Goal: Task Accomplishment & Management: Complete application form

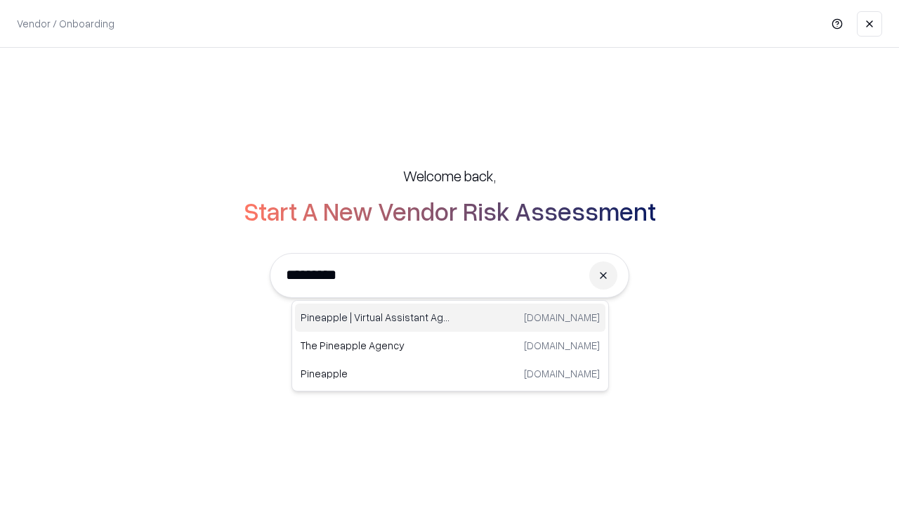
click at [450, 318] on div "Pineapple | Virtual Assistant Agency [DOMAIN_NAME]" at bounding box center [450, 317] width 310 height 28
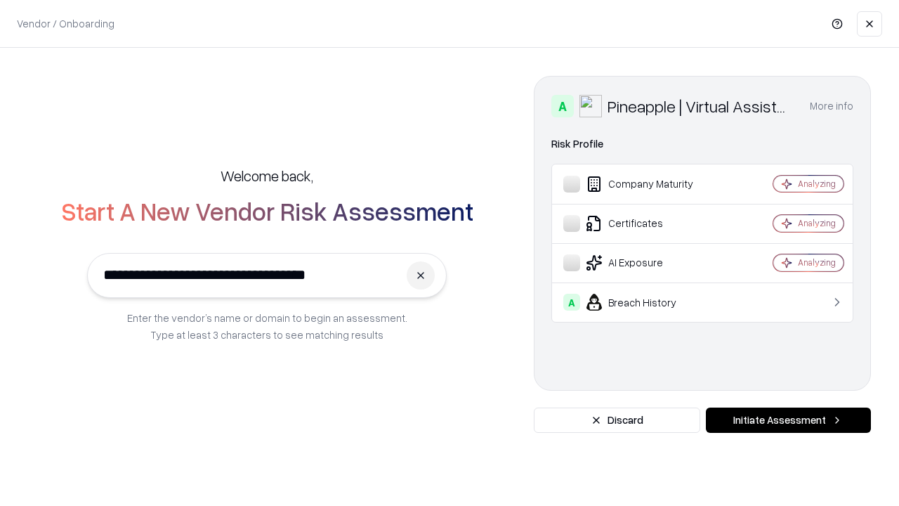
type input "**********"
click at [788, 420] on button "Initiate Assessment" at bounding box center [788, 419] width 165 height 25
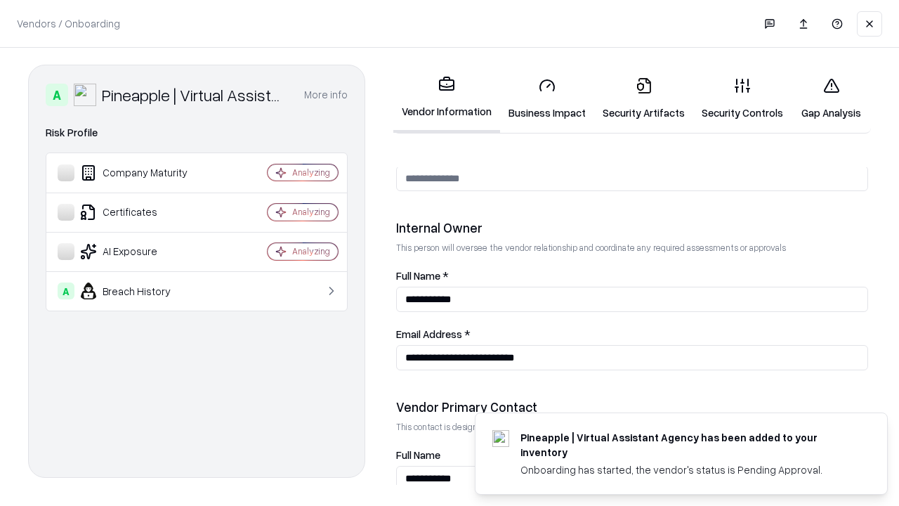
scroll to position [728, 0]
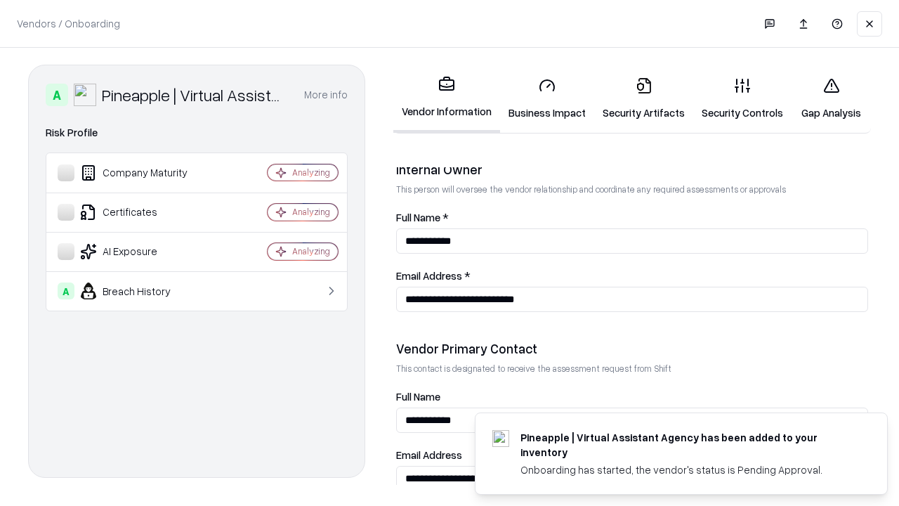
click at [643, 98] on link "Security Artifacts" at bounding box center [643, 98] width 99 height 65
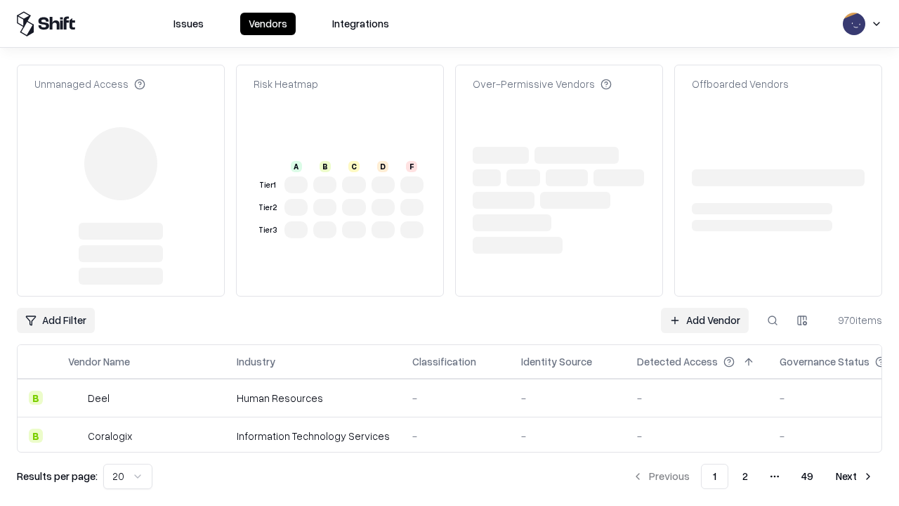
click at [705, 308] on link "Add Vendor" at bounding box center [705, 320] width 88 height 25
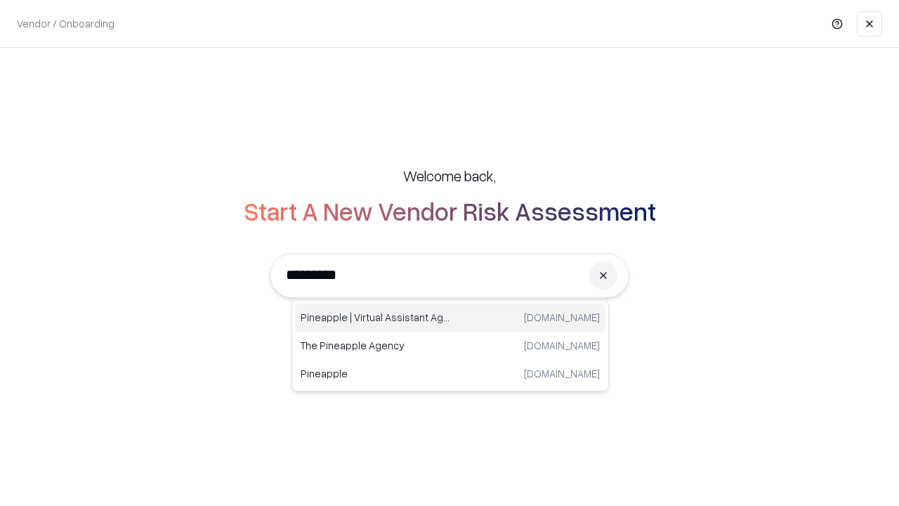
click at [450, 318] on div "Pineapple | Virtual Assistant Agency [DOMAIN_NAME]" at bounding box center [450, 317] width 310 height 28
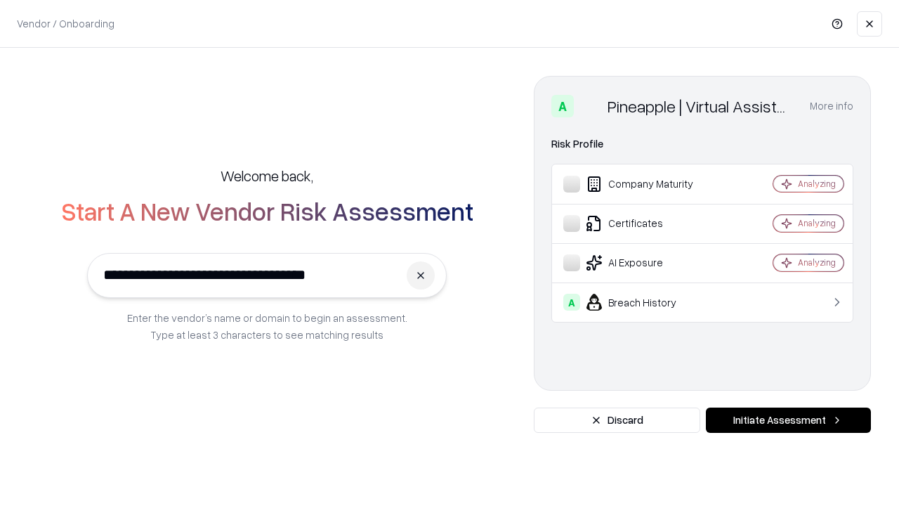
type input "**********"
click at [788, 420] on button "Initiate Assessment" at bounding box center [788, 419] width 165 height 25
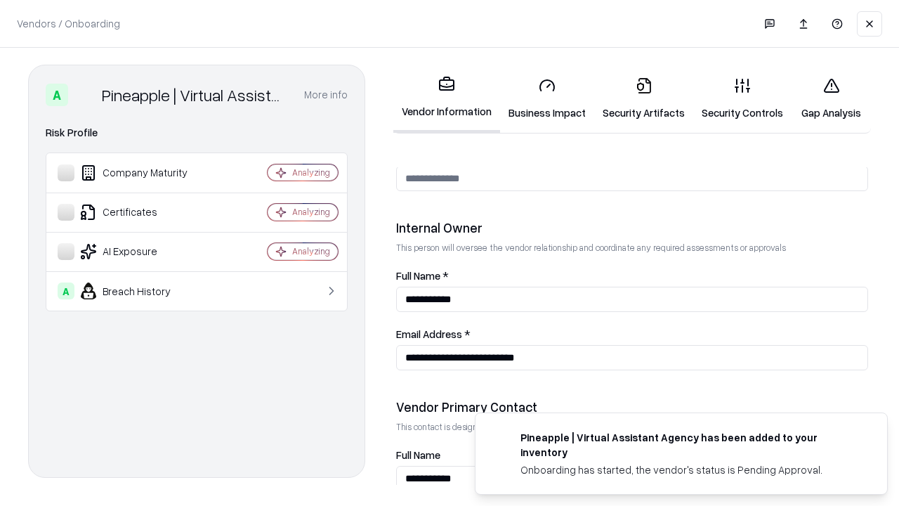
scroll to position [728, 0]
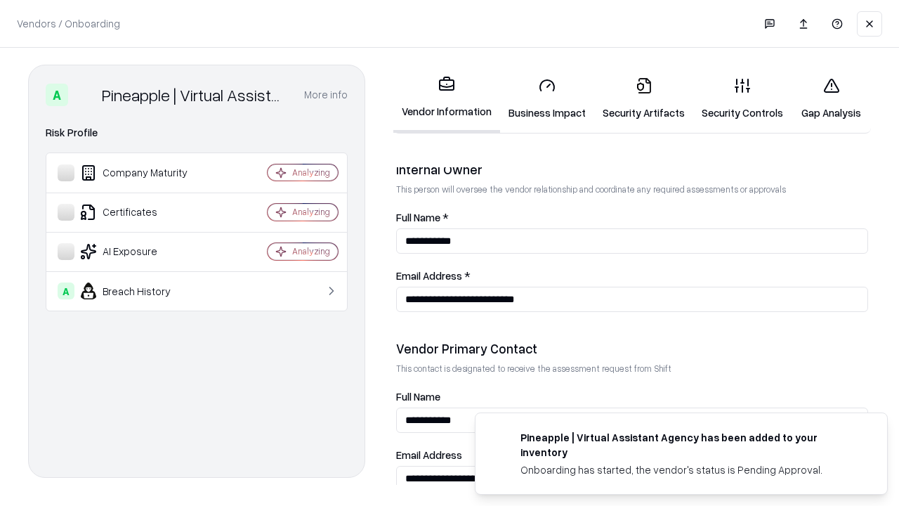
click at [831, 98] on link "Gap Analysis" at bounding box center [831, 98] width 79 height 65
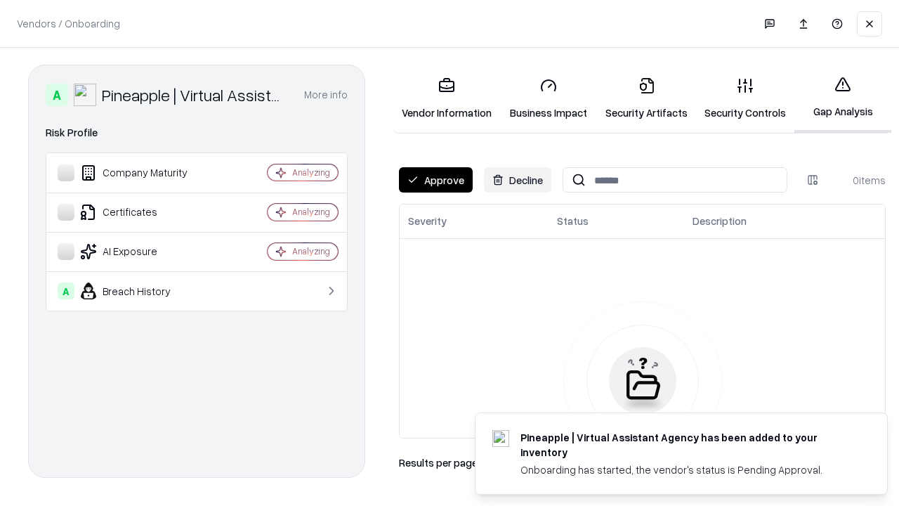
click at [436, 180] on button "Approve" at bounding box center [436, 179] width 74 height 25
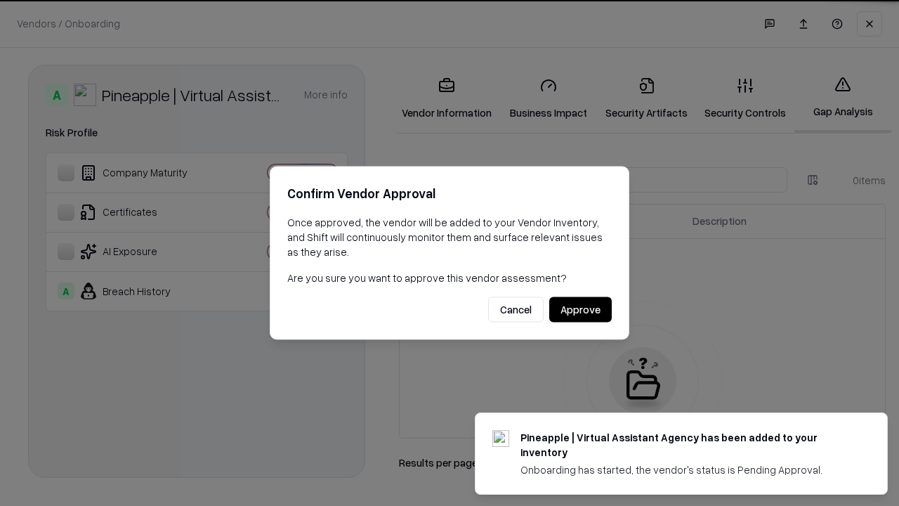
click at [580, 309] on button "Approve" at bounding box center [580, 309] width 63 height 25
